Goal: Task Accomplishment & Management: Manage account settings

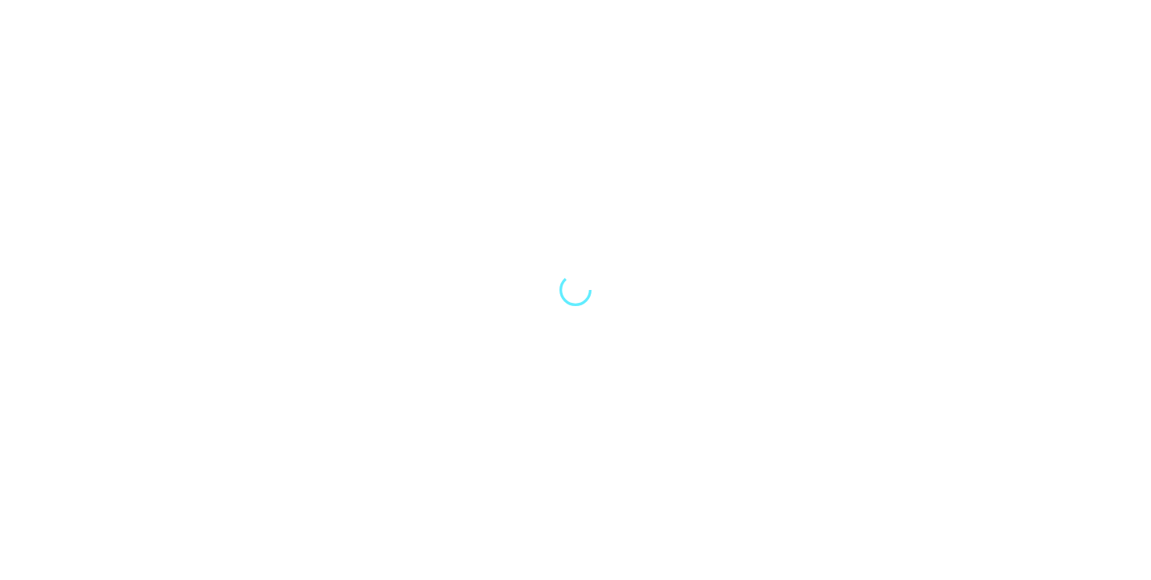
select select "Song"
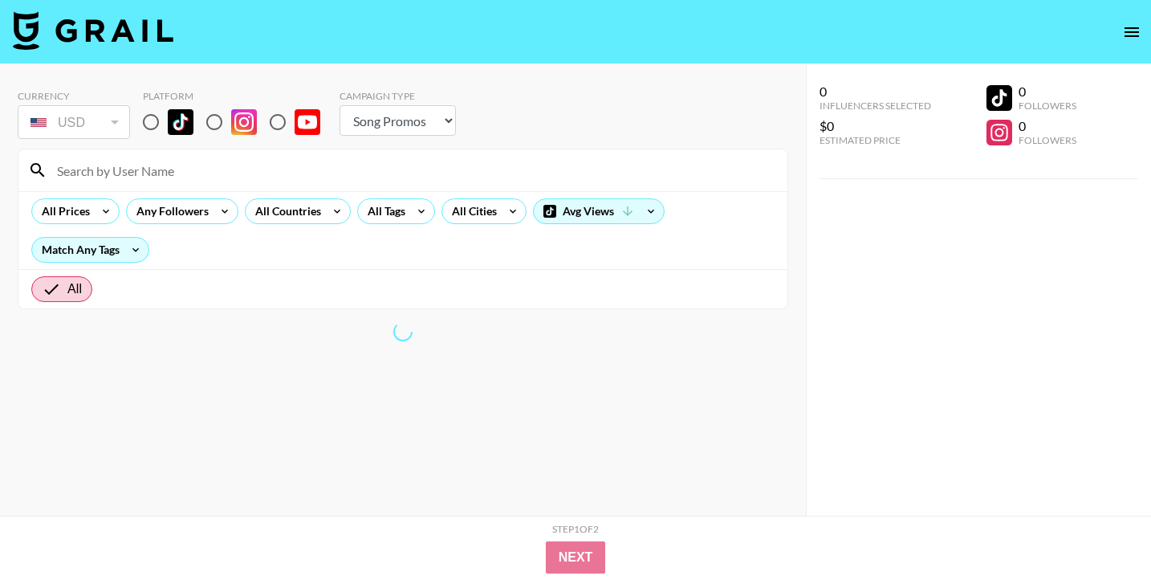
click at [1128, 27] on icon "open drawer" at bounding box center [1132, 32] width 14 height 10
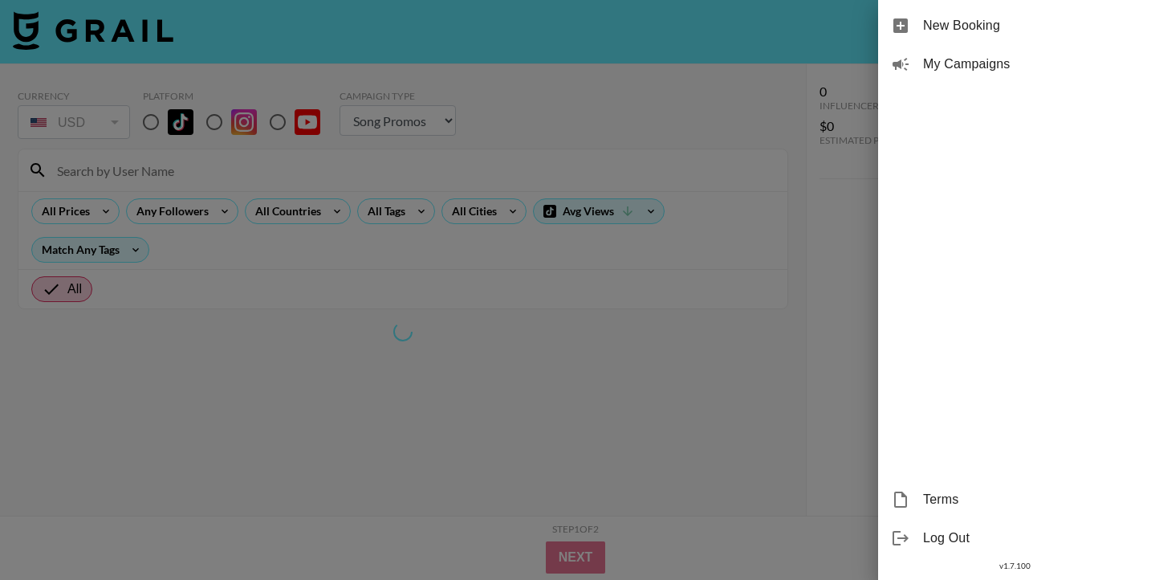
click at [1019, 70] on span "My Campaigns" at bounding box center [1030, 64] width 215 height 19
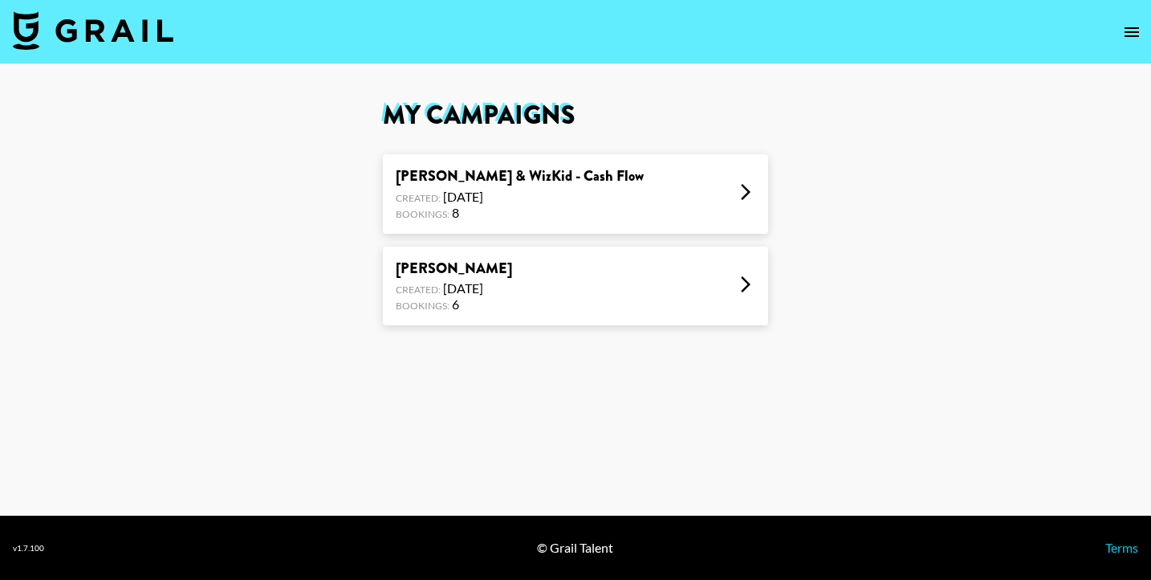
click at [613, 173] on div "Young Jonn & WizKid - Cash Flow Created: Aug 30, 2025 Bookings: 8" at bounding box center [575, 193] width 385 height 79
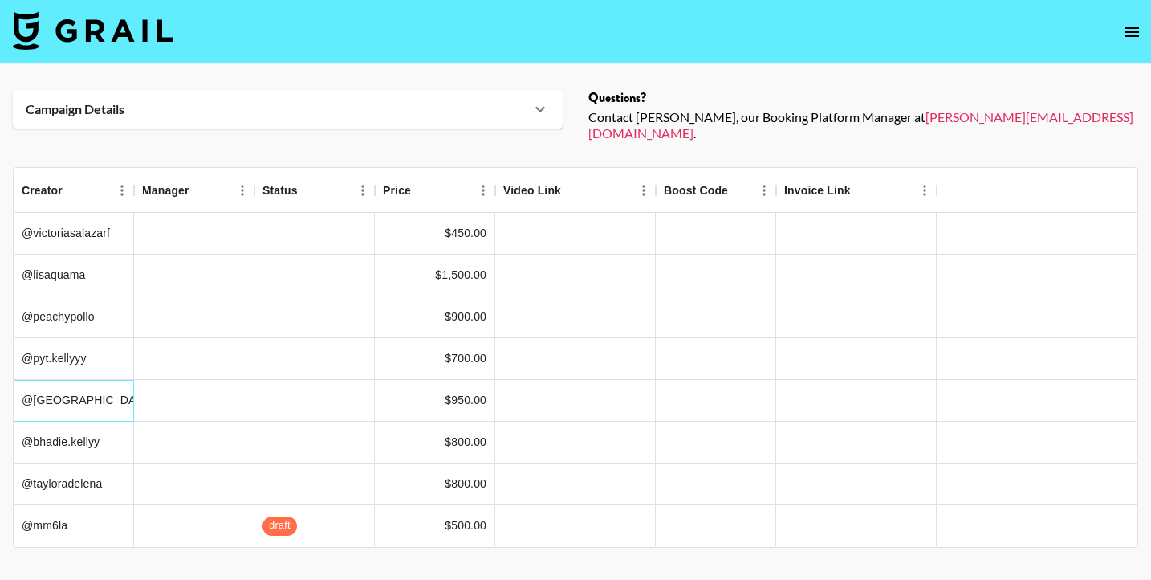
click at [108, 389] on div "@officiallizsanchez" at bounding box center [74, 401] width 120 height 42
click at [189, 383] on div at bounding box center [194, 401] width 120 height 42
